Goal: Information Seeking & Learning: Check status

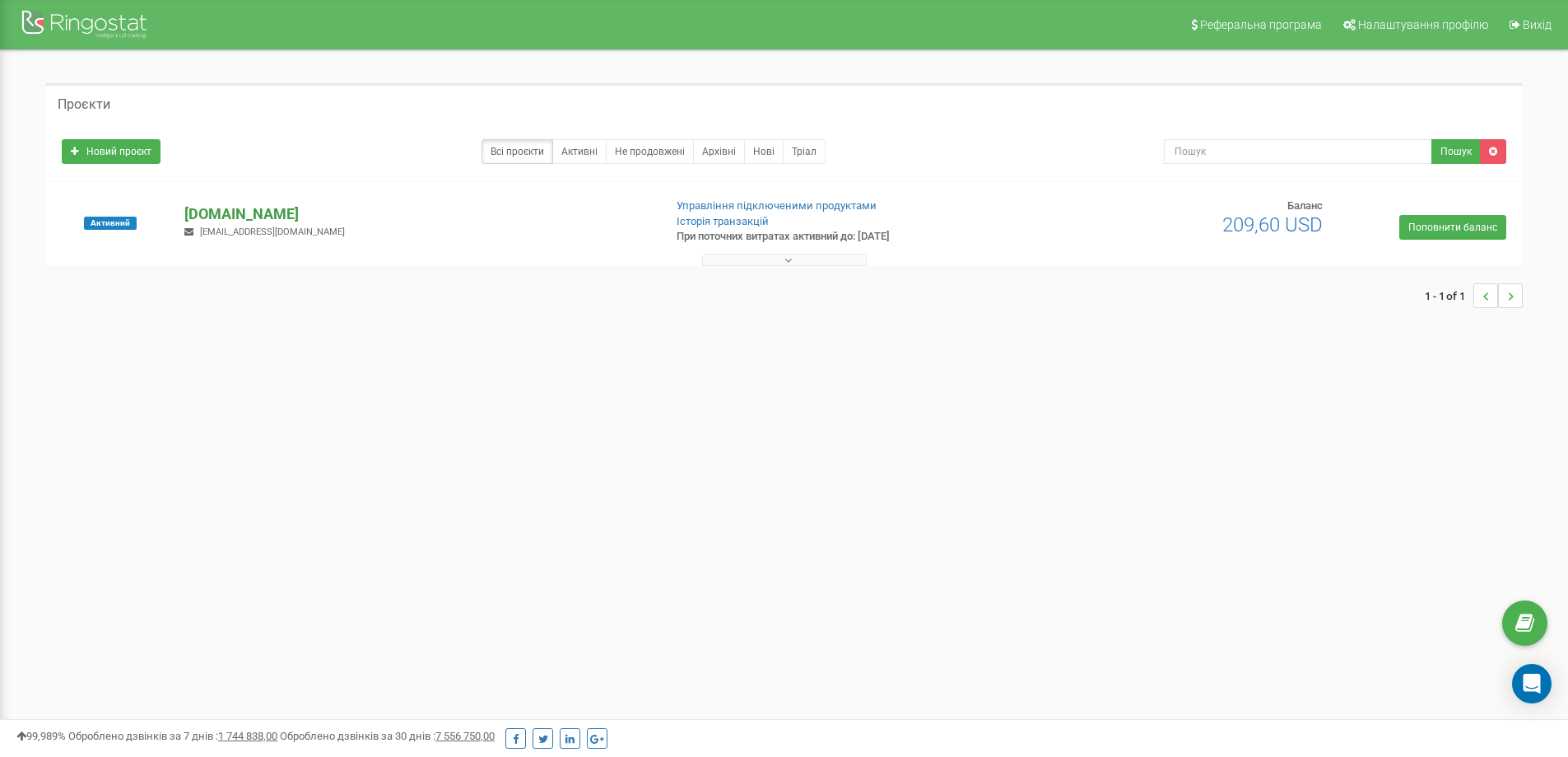
click at [228, 216] on p "[DOMAIN_NAME]" at bounding box center [417, 214] width 465 height 21
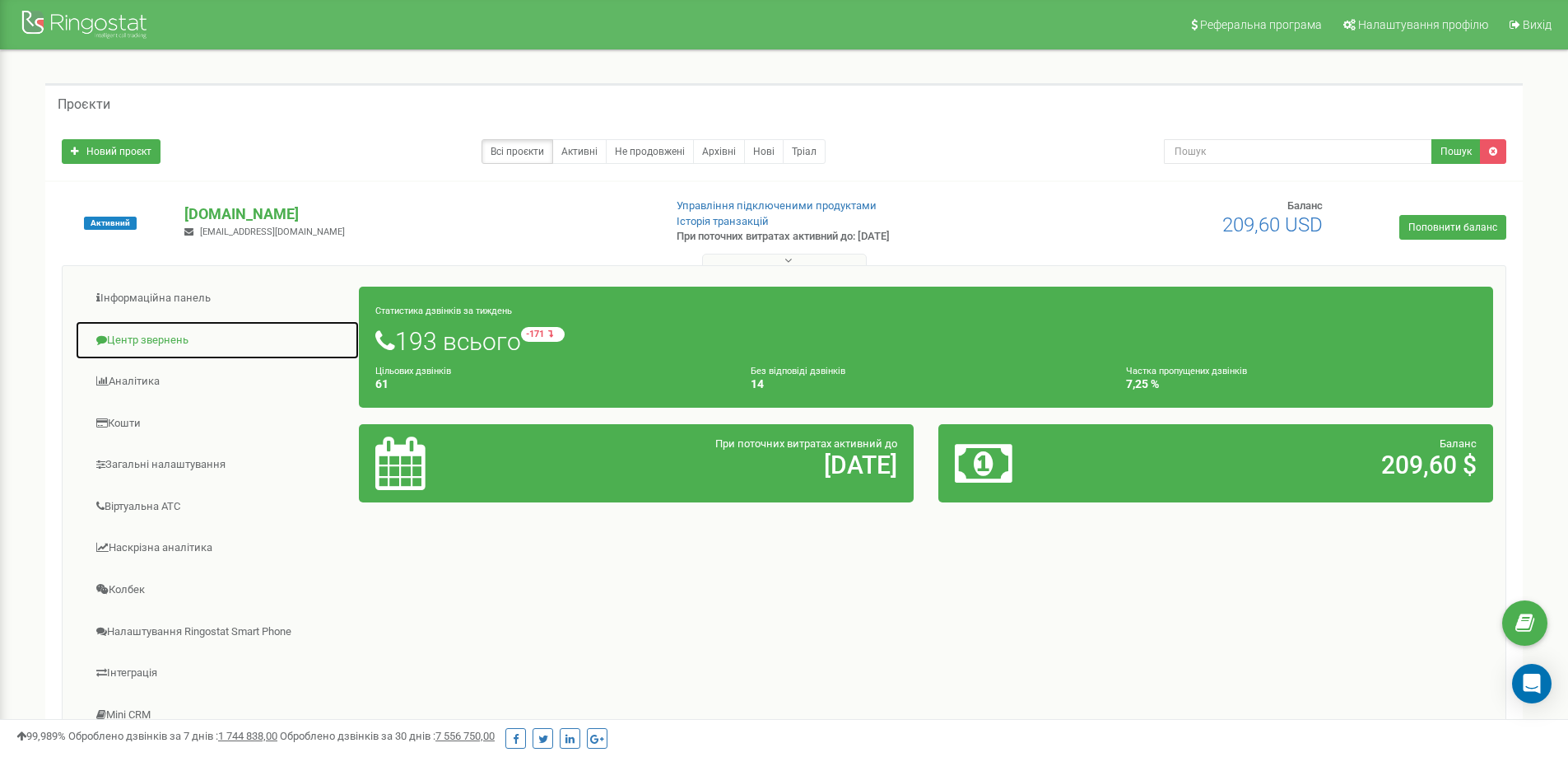
click at [152, 338] on link "Центр звернень" at bounding box center [217, 340] width 285 height 41
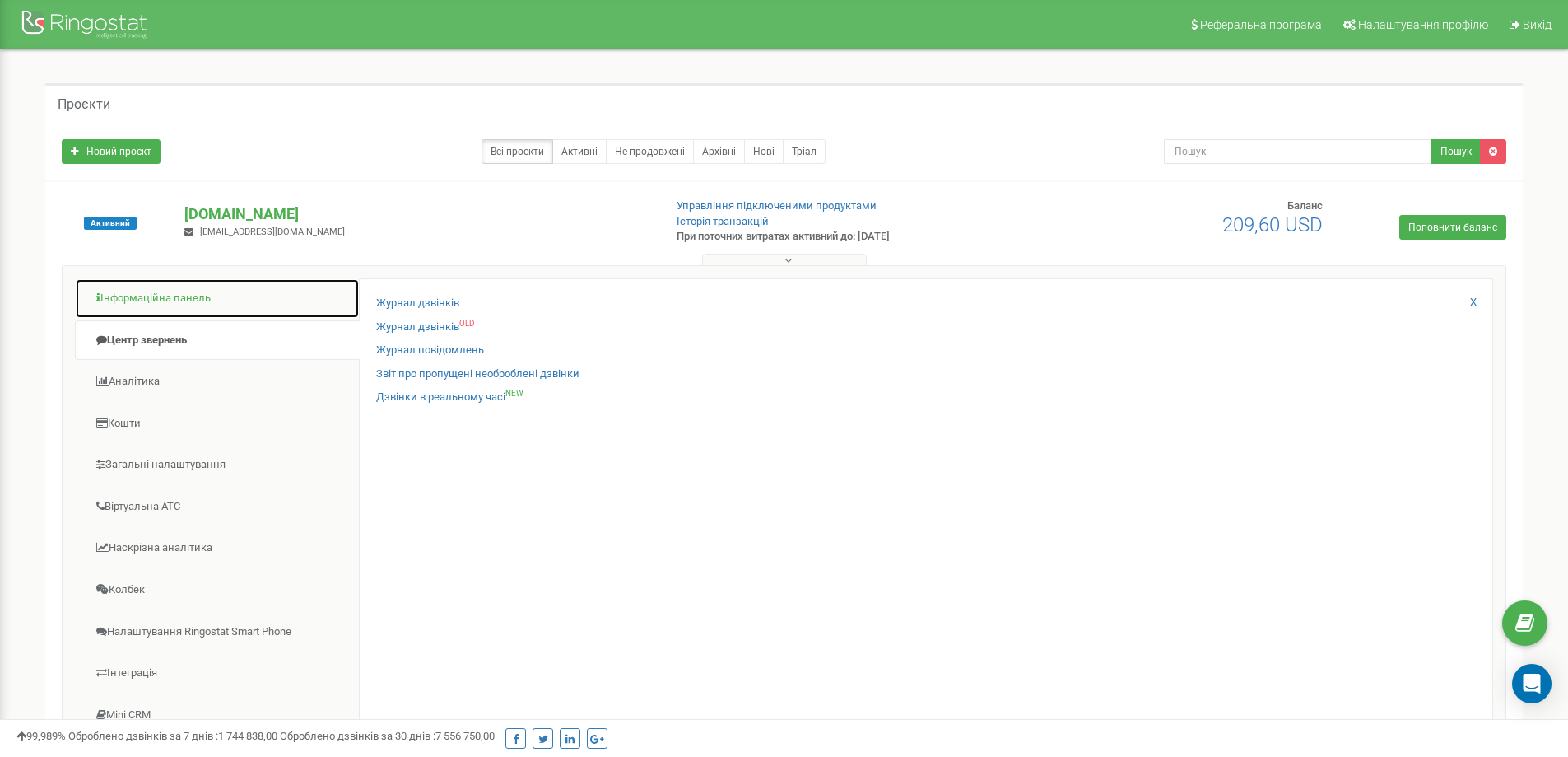
click at [171, 307] on link "Інформаційна панель" at bounding box center [217, 299] width 285 height 41
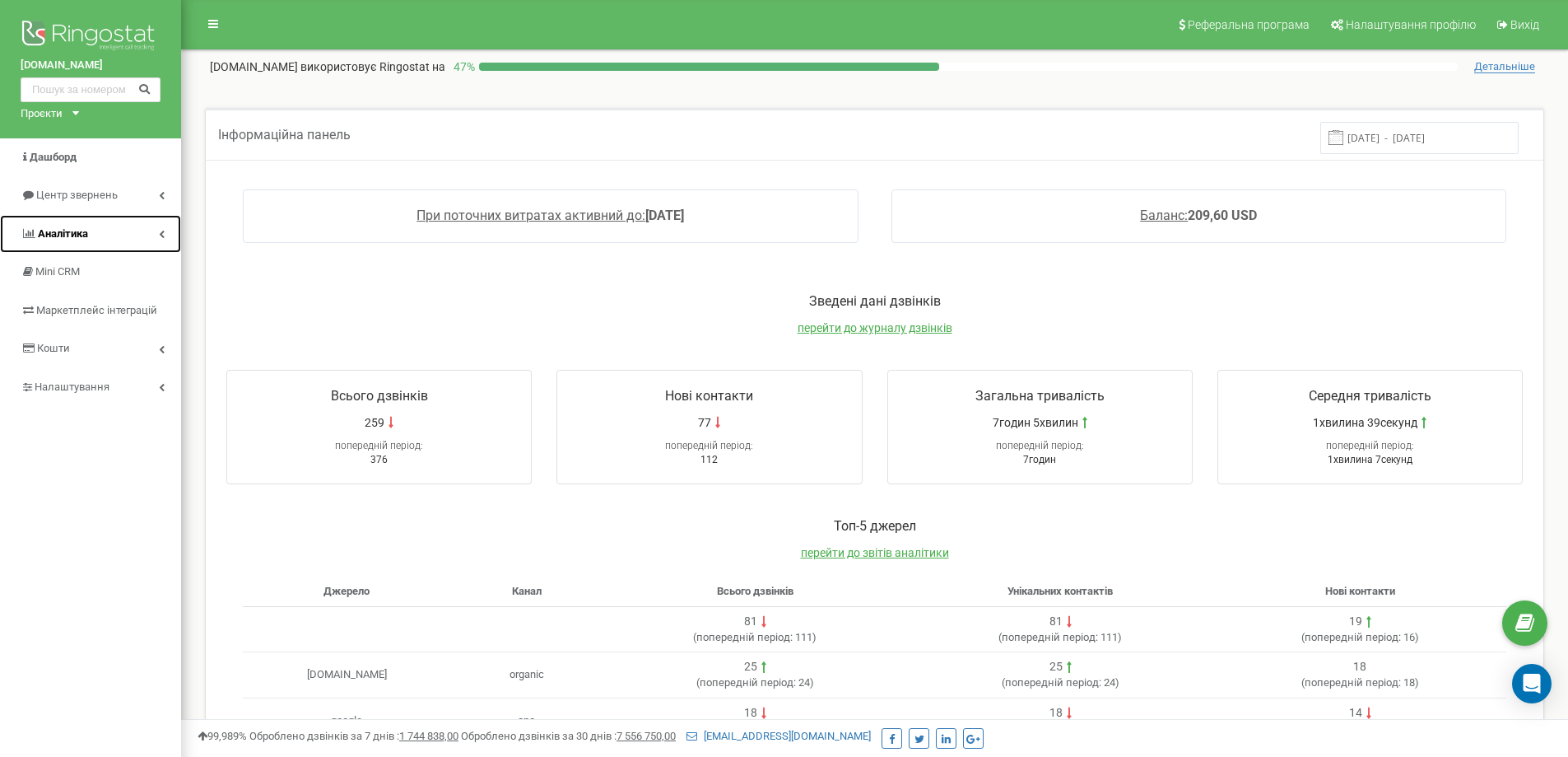
click at [78, 228] on span "Аналiтика" at bounding box center [63, 233] width 50 height 13
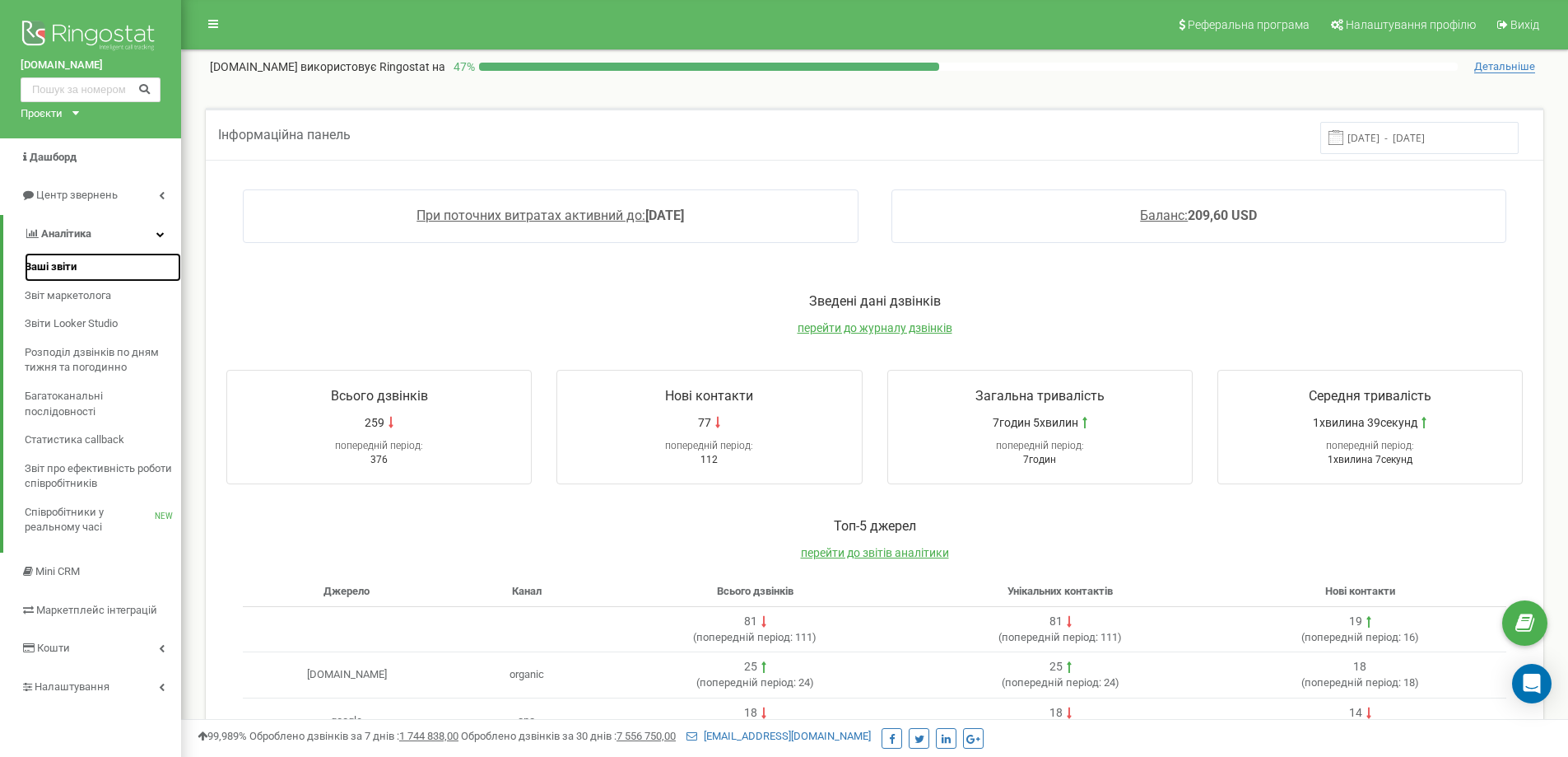
click at [70, 262] on span "Ваші звіти" at bounding box center [50, 267] width 52 height 15
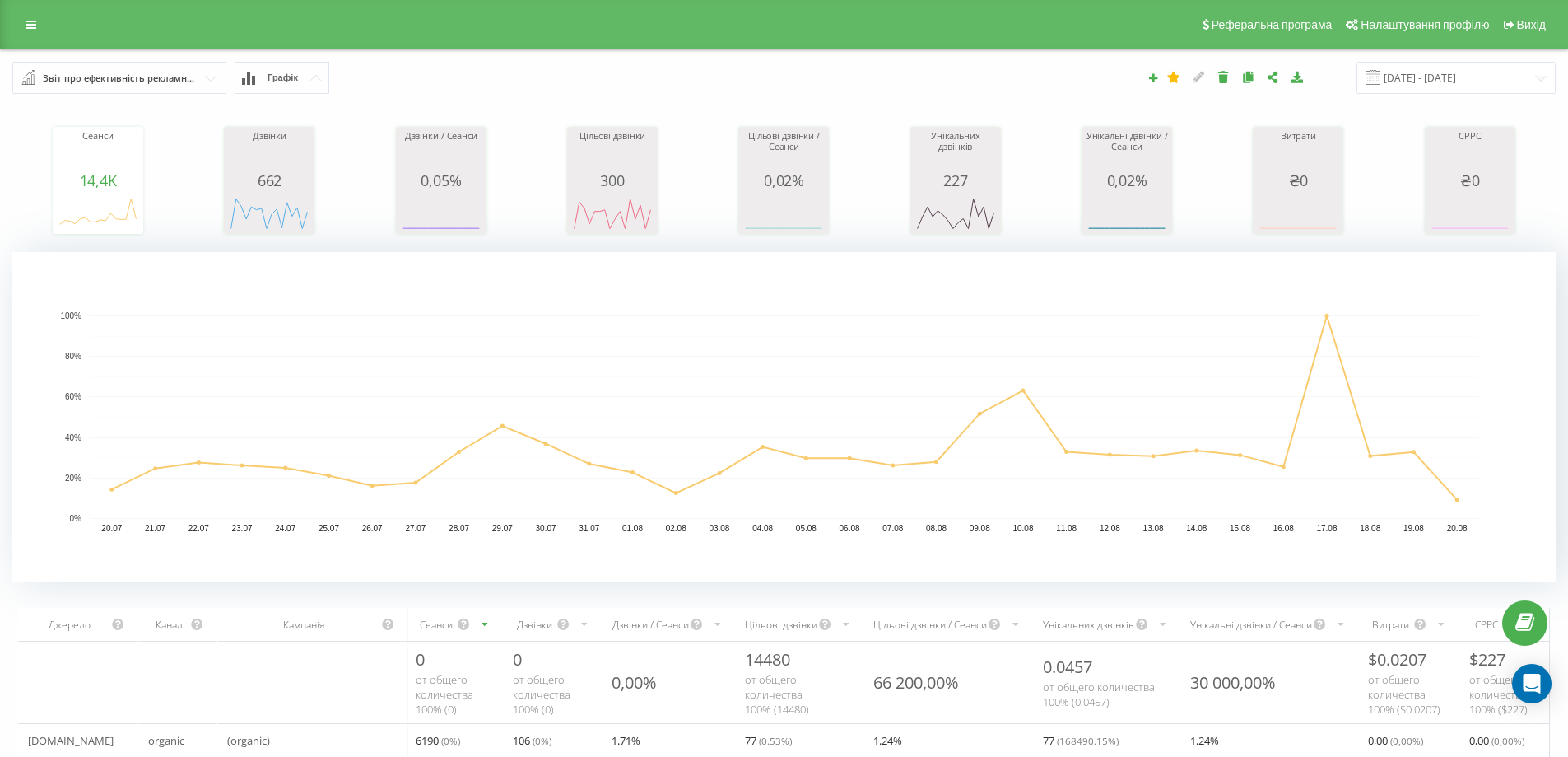
click at [635, 210] on rect "A chart." at bounding box center [612, 214] width 82 height 31
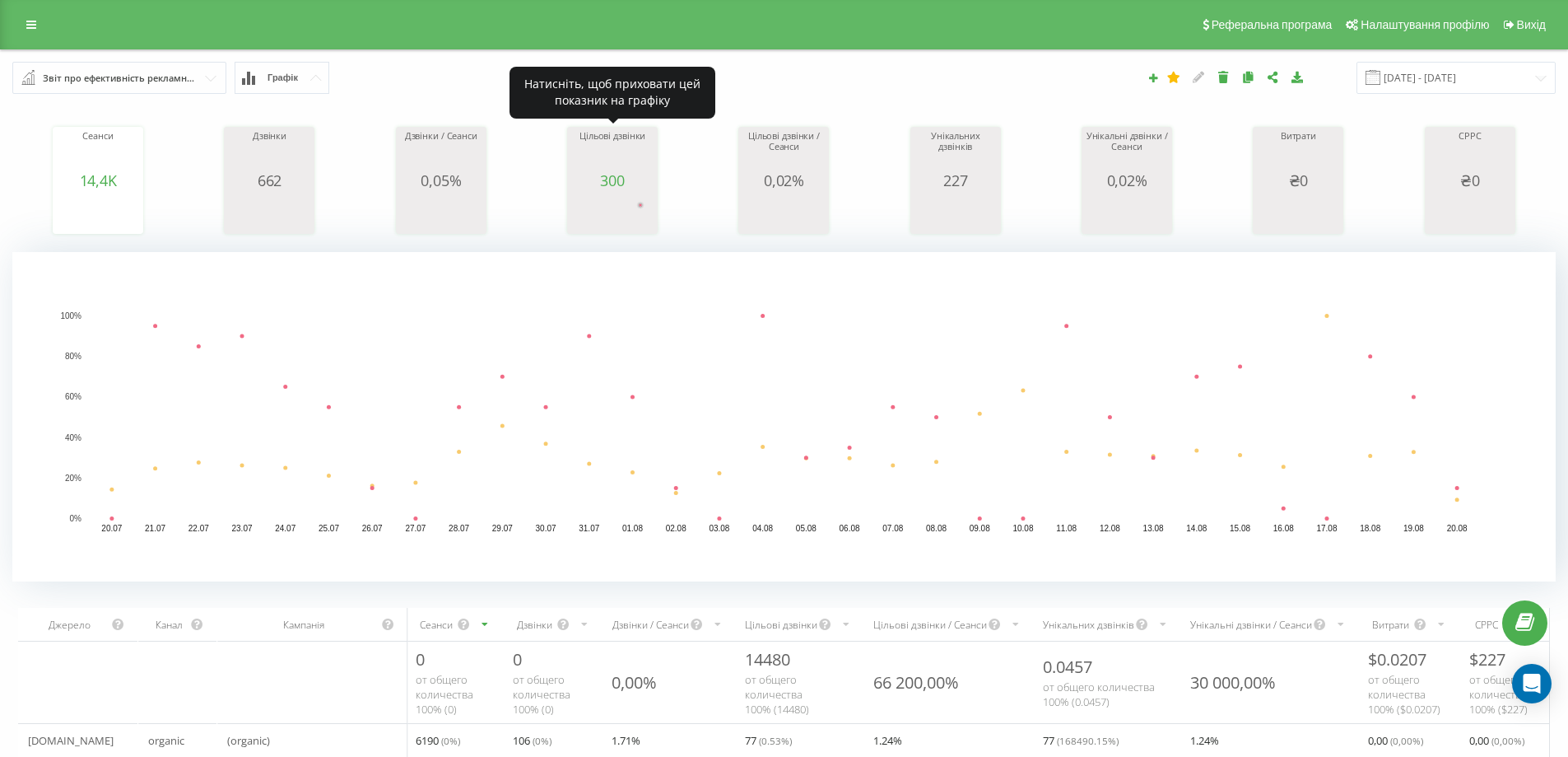
click at [636, 203] on rect "A chart." at bounding box center [612, 214] width 82 height 31
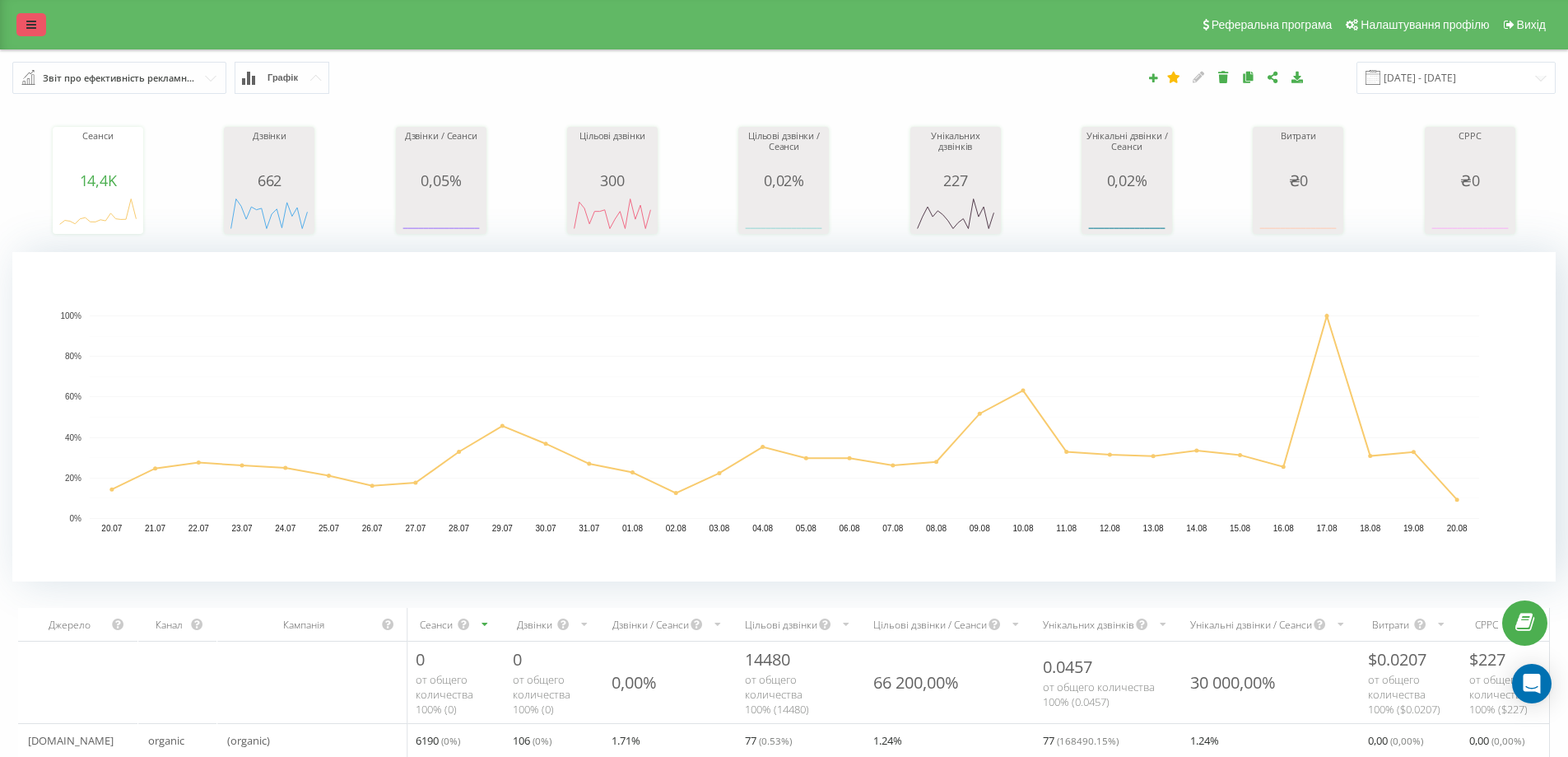
click at [32, 20] on icon at bounding box center [31, 25] width 10 height 12
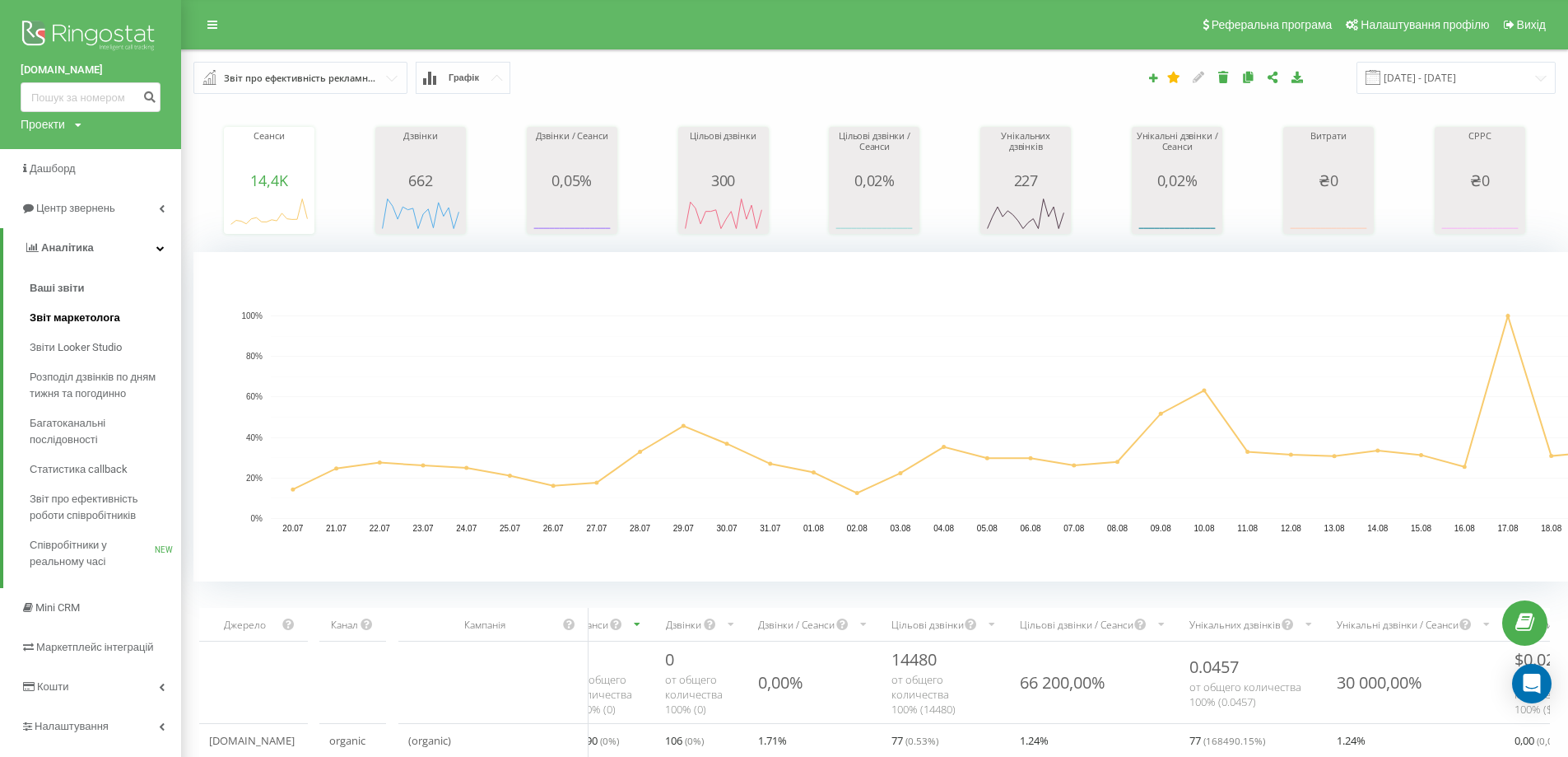
click at [68, 315] on span "Звіт маркетолога" at bounding box center [75, 317] width 91 height 16
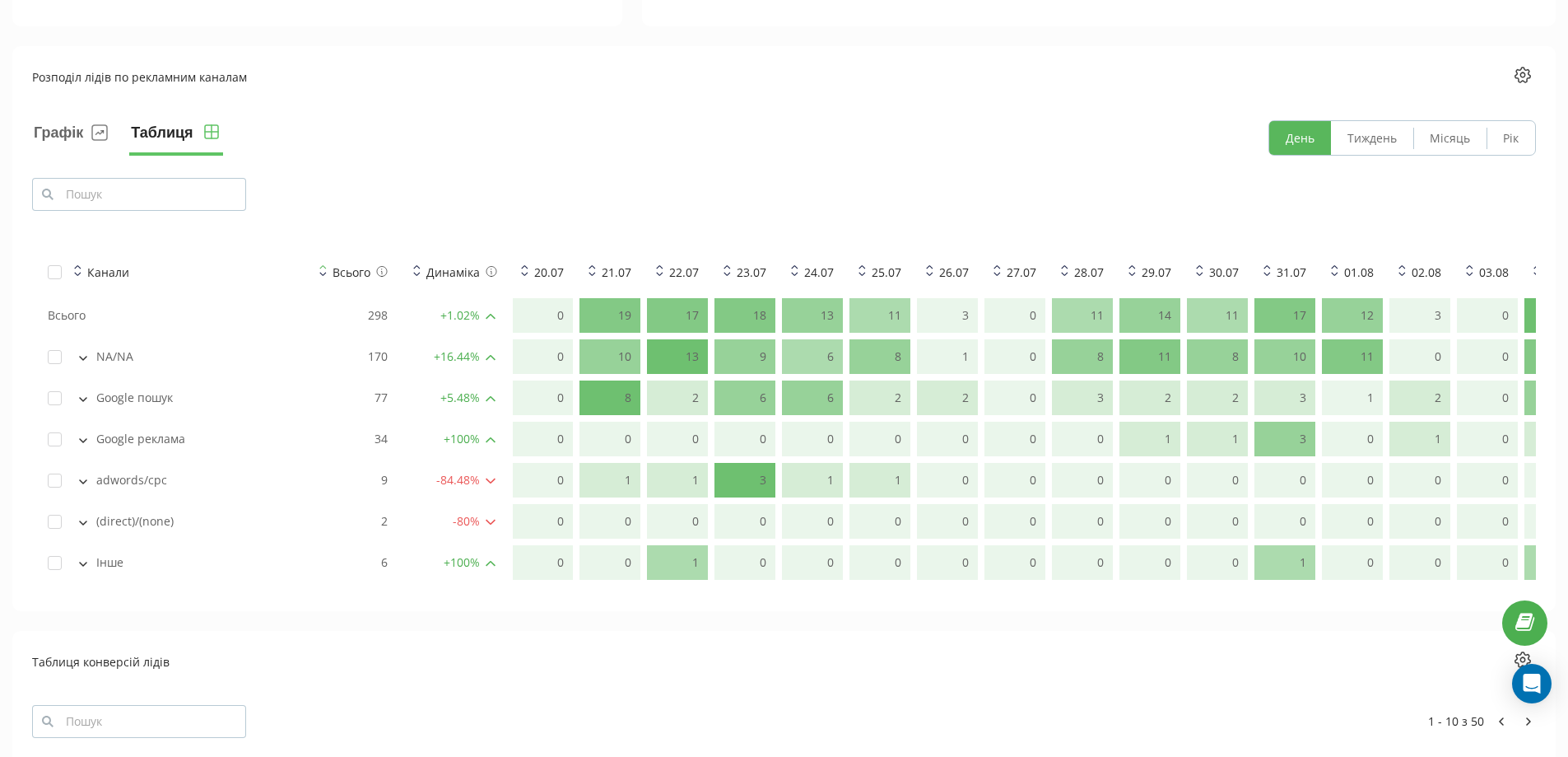
scroll to position [1152, 0]
click at [490, 474] on span at bounding box center [490, 478] width 10 height 16
click at [1373, 132] on button "Тиждень" at bounding box center [1372, 137] width 82 height 34
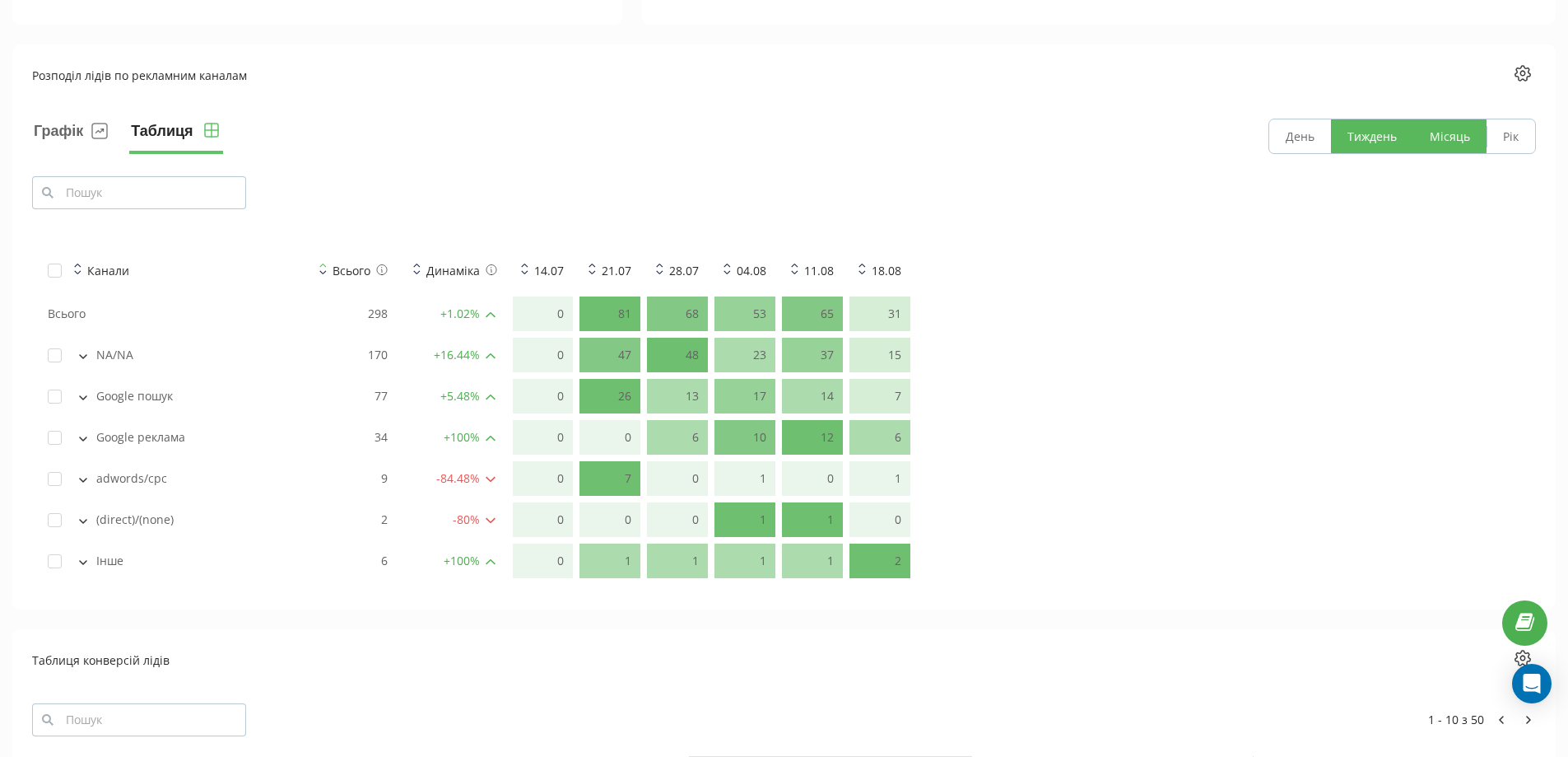
click at [1447, 132] on button "Місяць" at bounding box center [1450, 137] width 73 height 34
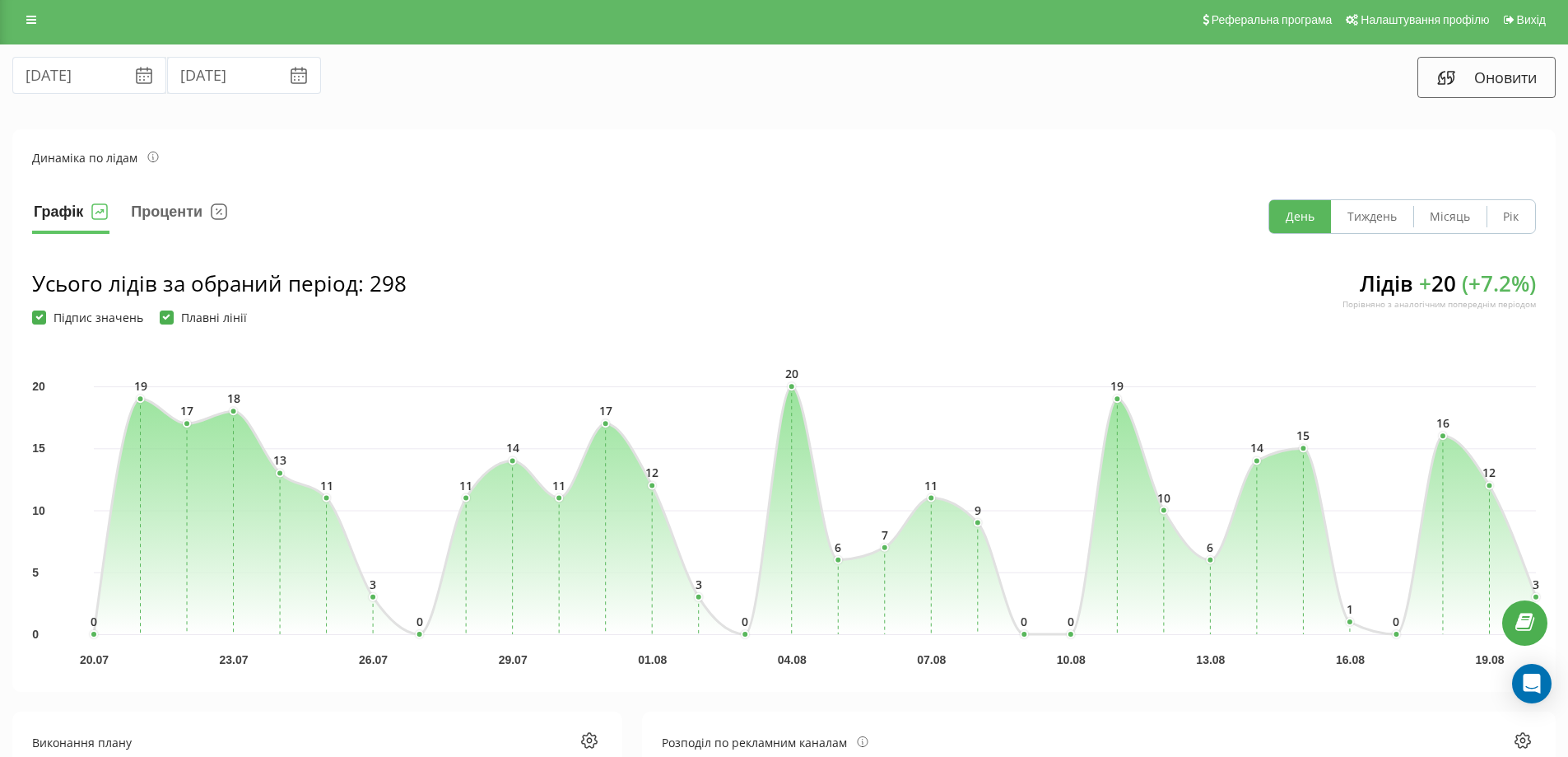
scroll to position [0, 0]
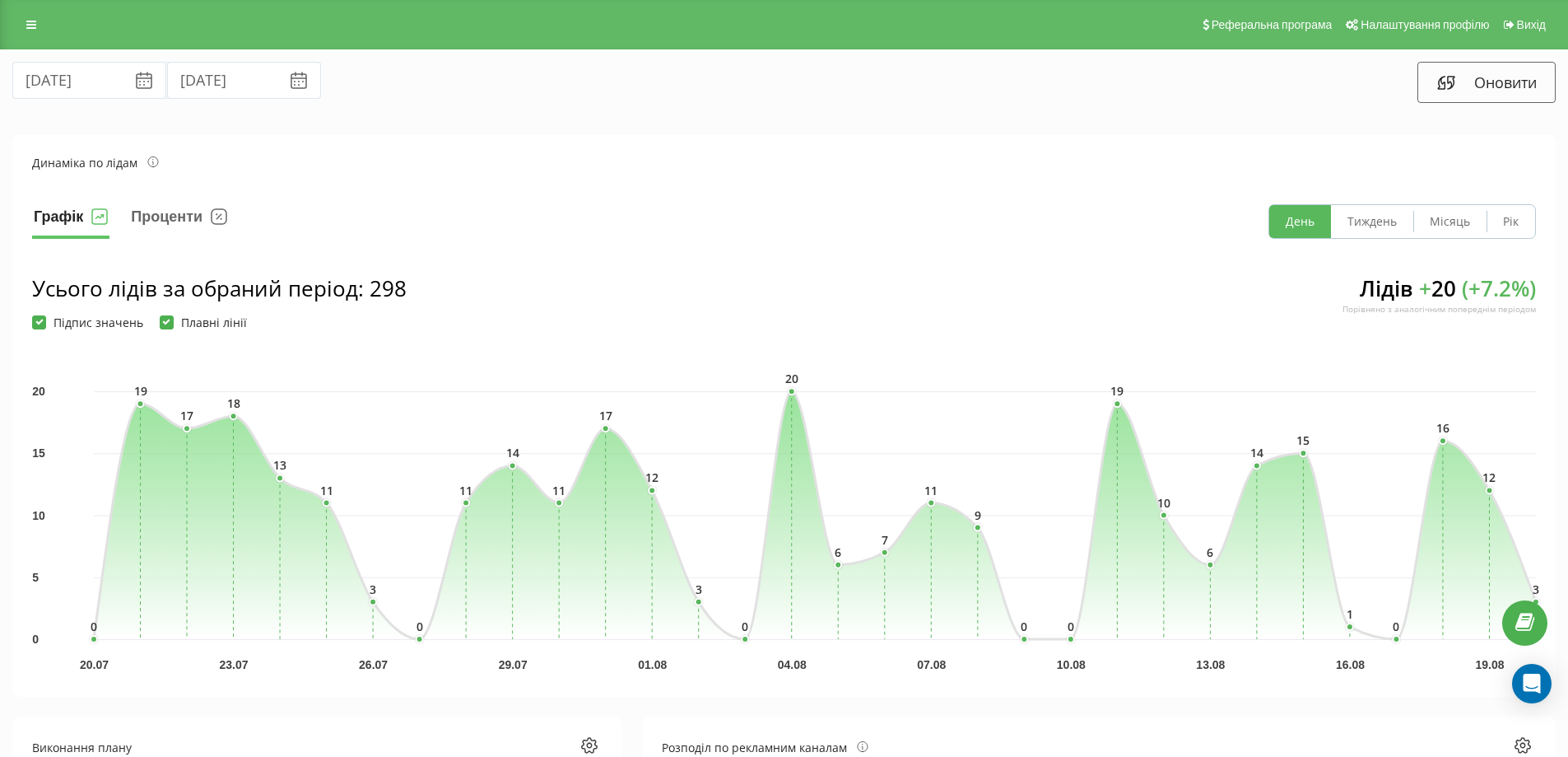
click at [22, 13] on div "Реферальна програма Налаштування профілю Вихід" at bounding box center [784, 25] width 1568 height 49
click at [33, 30] on icon at bounding box center [31, 25] width 10 height 12
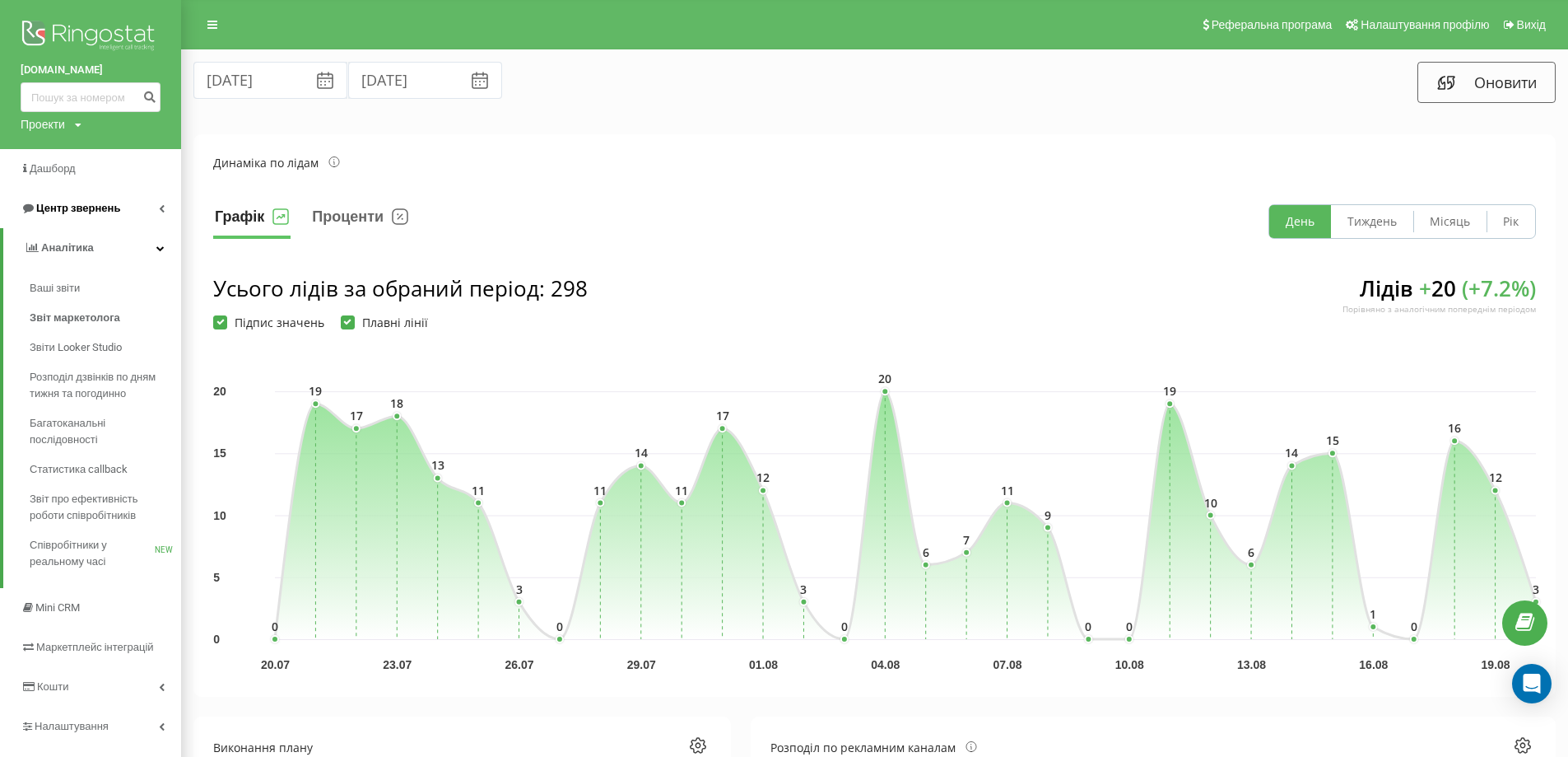
click at [68, 202] on span "Центр звернень" at bounding box center [70, 208] width 99 height 16
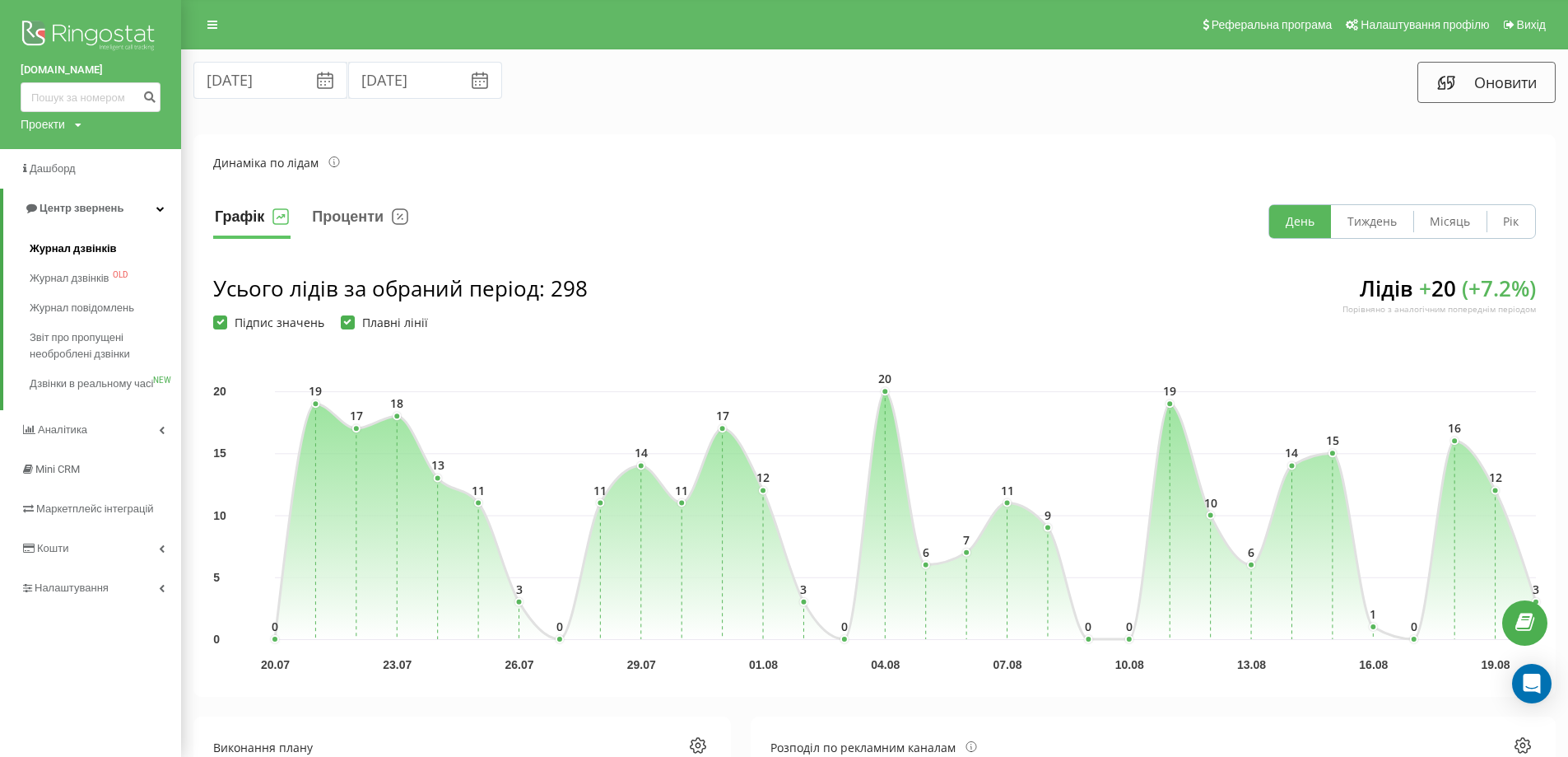
click at [70, 254] on span "Журнал дзвінків" at bounding box center [73, 248] width 87 height 16
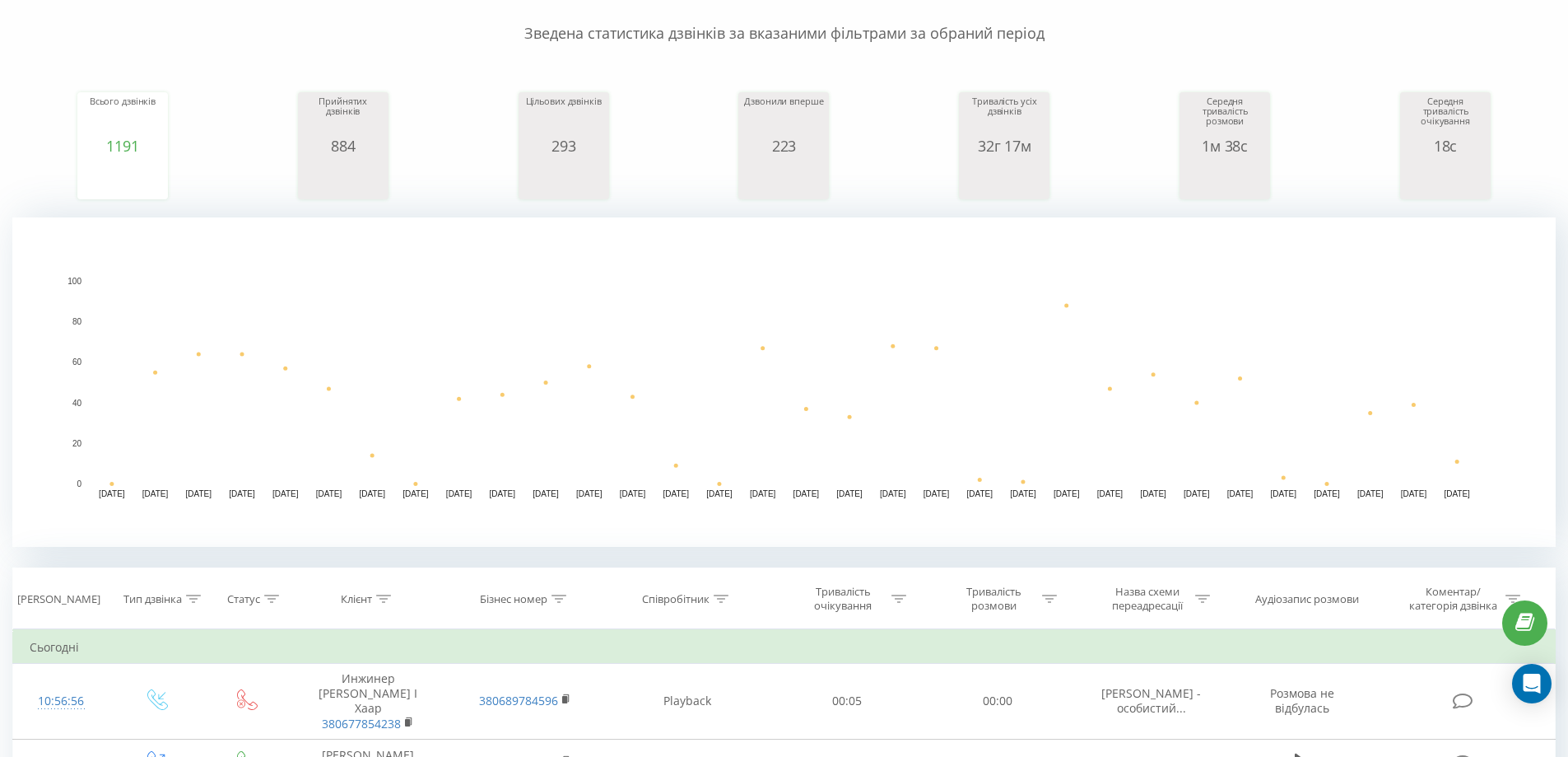
scroll to position [165, 0]
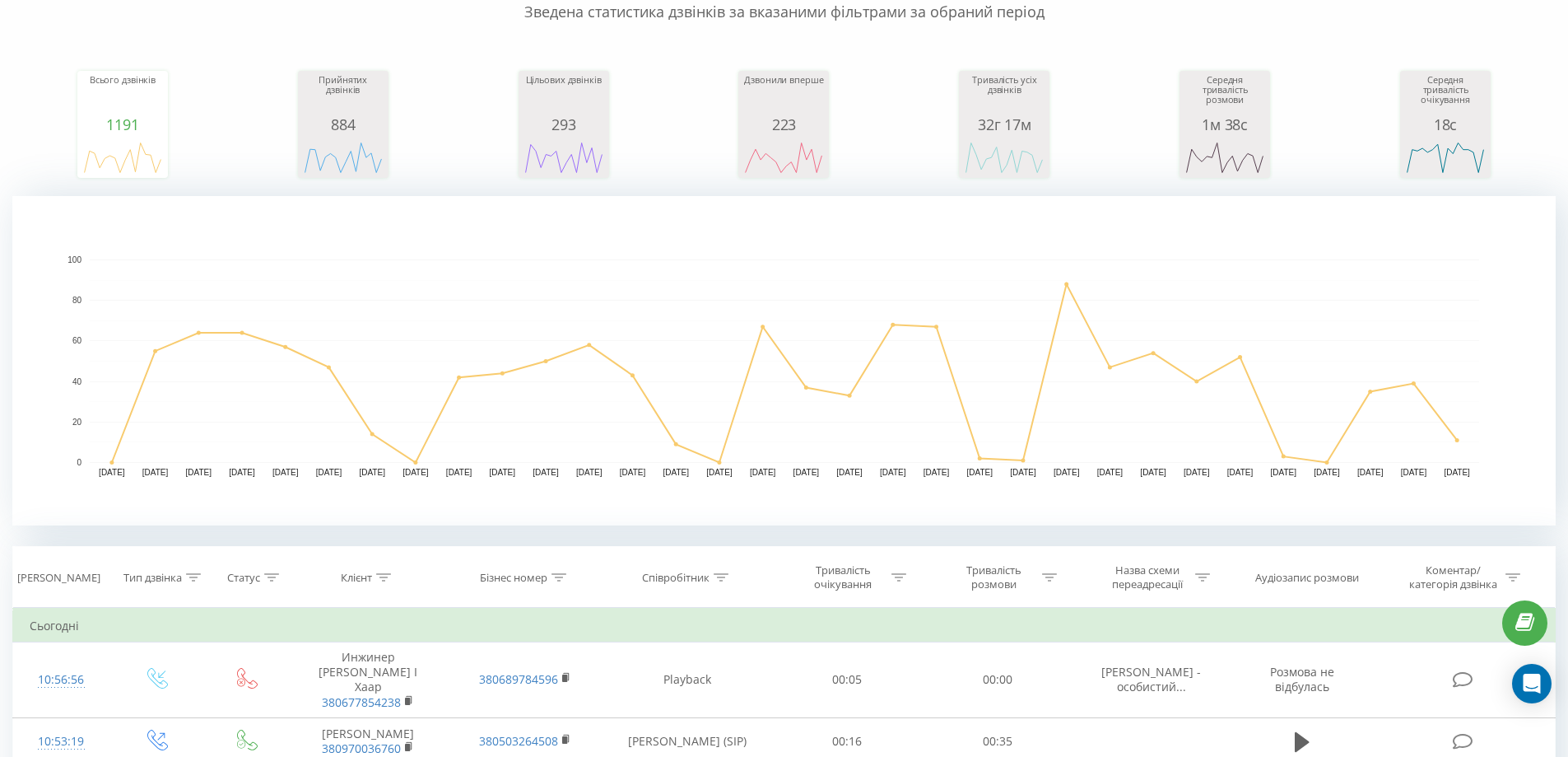
click at [769, 104] on div "Дзвонили вперше" at bounding box center [783, 95] width 82 height 42
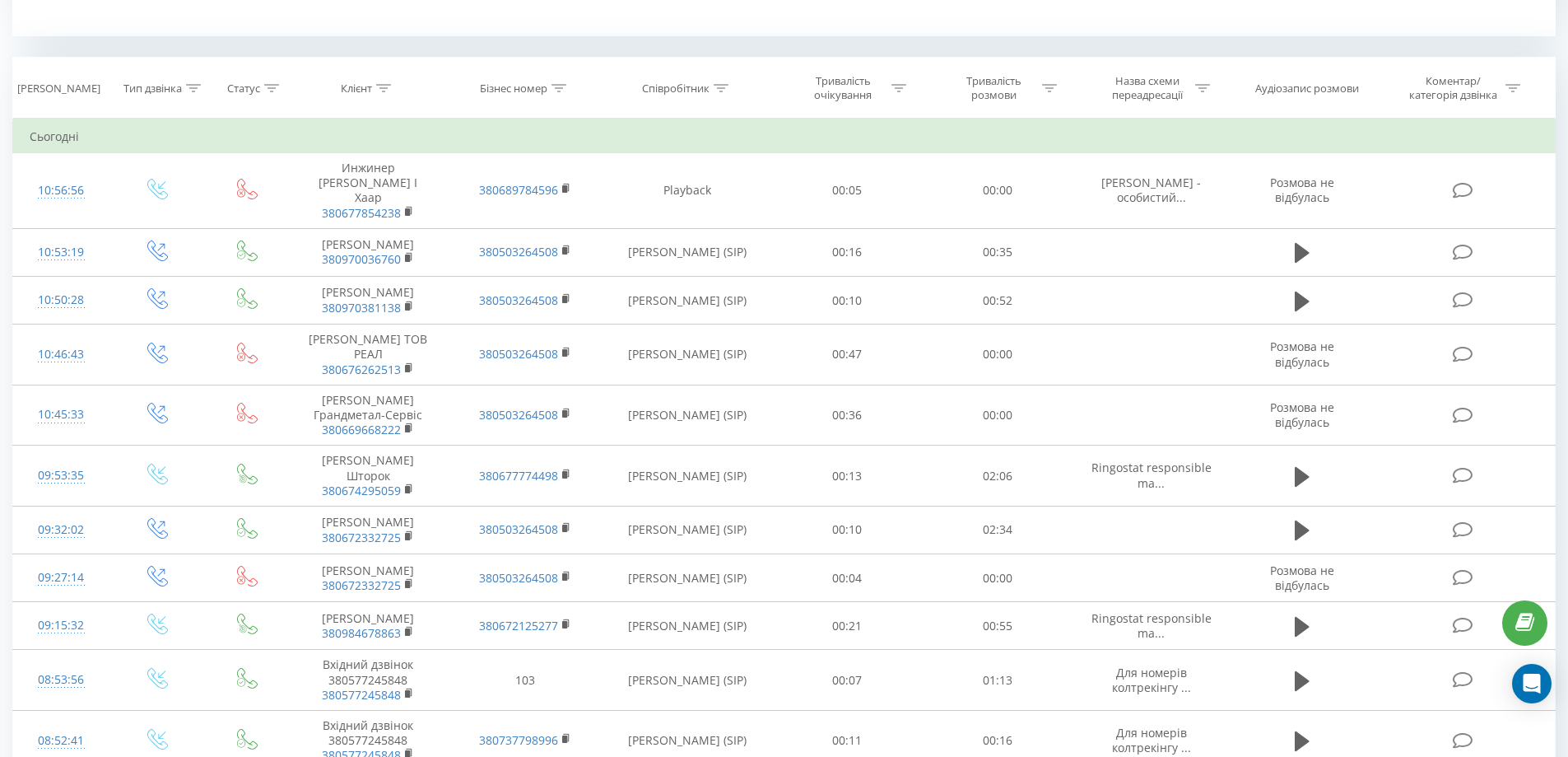
scroll to position [659, 0]
